Goal: Task Accomplishment & Management: Manage account settings

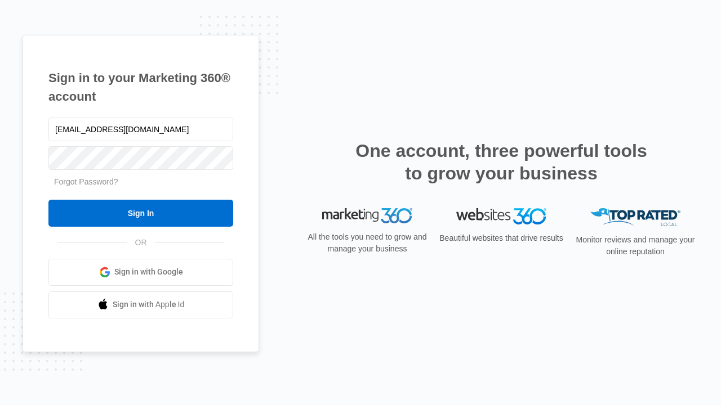
type input "dankie614@gmail.com"
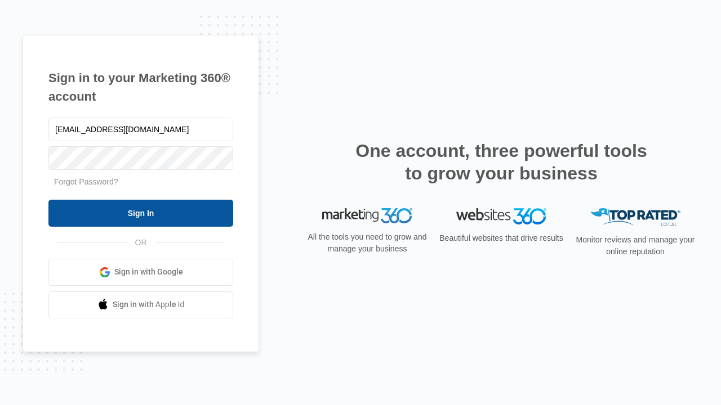
click at [141, 213] on input "Sign In" at bounding box center [140, 213] width 185 height 27
